Goal: Information Seeking & Learning: Check status

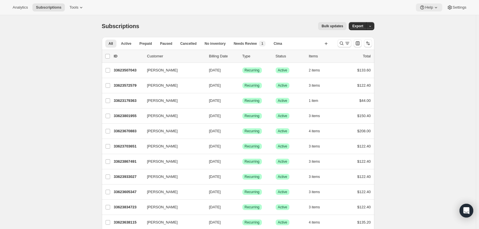
click at [424, 7] on icon at bounding box center [423, 8] width 6 height 6
click at [75, 9] on span "Tools" at bounding box center [73, 7] width 9 height 5
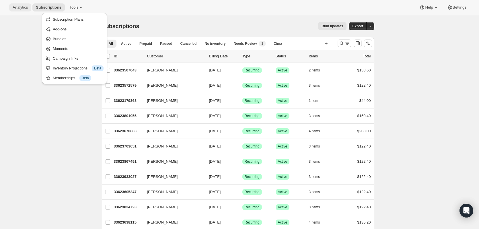
click at [22, 6] on span "Analytics" at bounding box center [20, 7] width 15 height 5
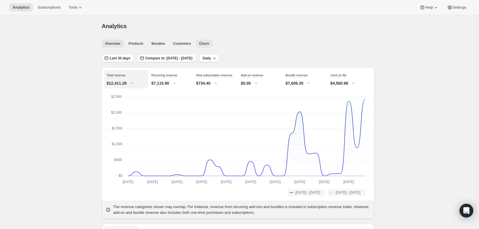
click at [202, 42] on span "Churn" at bounding box center [204, 43] width 10 height 5
